Goal: Communication & Community: Participate in discussion

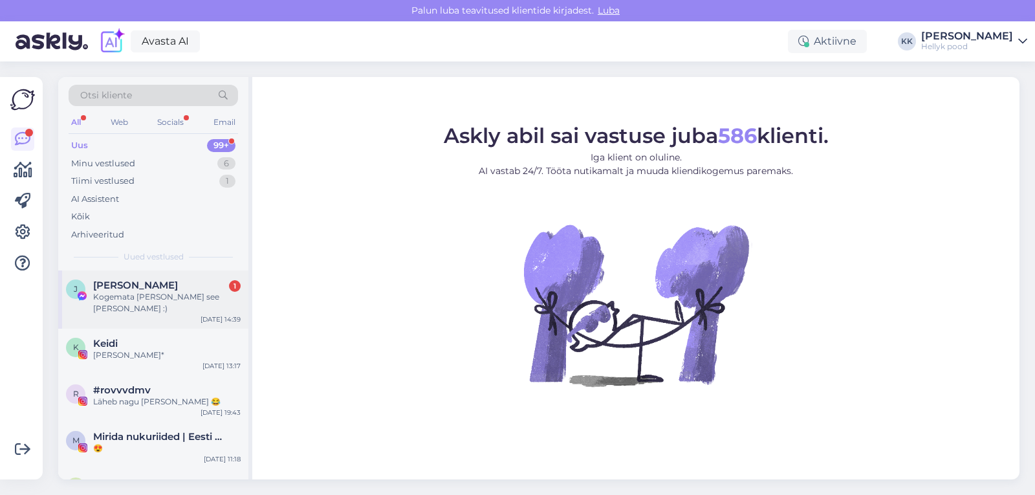
click at [147, 292] on div "Kogemata [PERSON_NAME] see [PERSON_NAME] :)" at bounding box center [167, 302] width 148 height 23
